Goal: Information Seeking & Learning: Learn about a topic

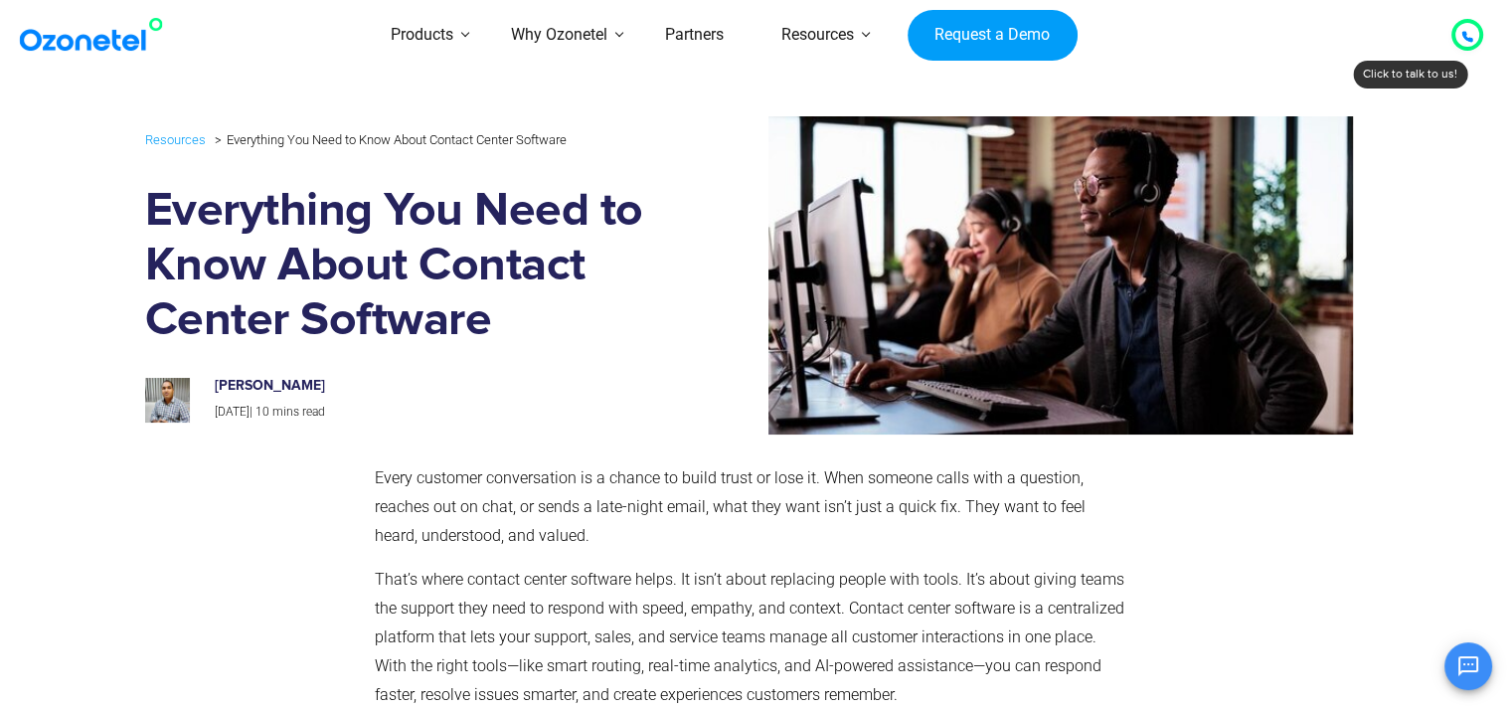
click at [80, 45] on img at bounding box center [95, 35] width 161 height 36
